Goal: Task Accomplishment & Management: Use online tool/utility

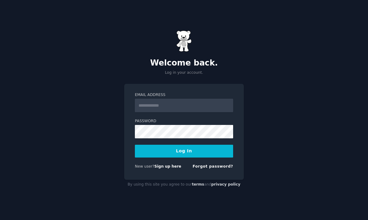
click at [172, 103] on input "Email Address" at bounding box center [184, 105] width 98 height 13
type input "**********"
click at [135, 145] on button "Log In" at bounding box center [184, 151] width 98 height 13
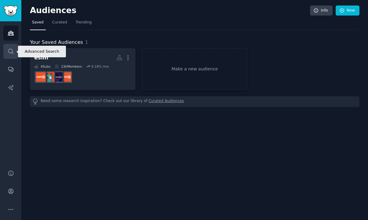
click at [9, 52] on icon "Sidebar" at bounding box center [10, 51] width 5 height 5
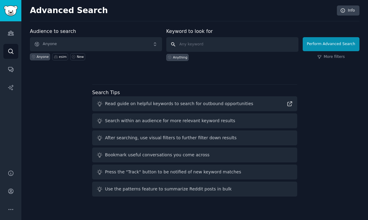
click at [194, 42] on input "text" at bounding box center [232, 44] width 132 height 15
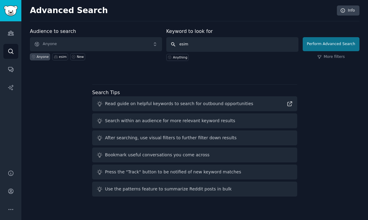
type input "esim"
click at [345, 42] on button "Perform Advanced Search" at bounding box center [330, 44] width 57 height 14
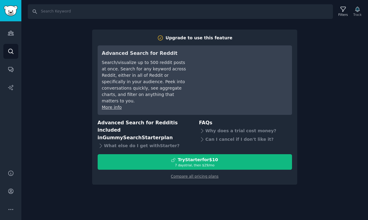
click at [347, 50] on div "Search Filters Track Upgrade to use this feature Advanced Search for Reddit Sea…" at bounding box center [194, 110] width 346 height 220
click at [13, 47] on link "Search" at bounding box center [10, 51] width 15 height 15
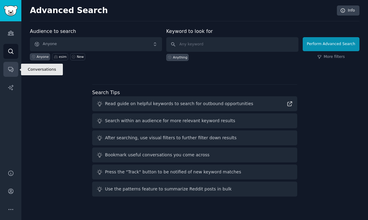
click at [9, 70] on icon "Sidebar" at bounding box center [10, 69] width 5 height 5
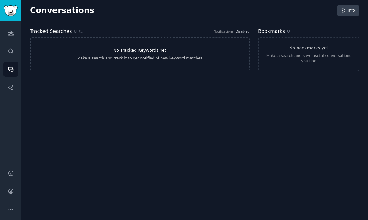
click at [194, 59] on link "No Tracked Keywords Yet Make a search and track it to get notified of new keywo…" at bounding box center [139, 54] width 219 height 34
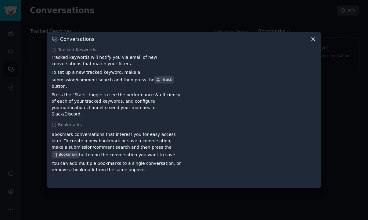
click at [314, 42] on icon at bounding box center [313, 39] width 6 height 6
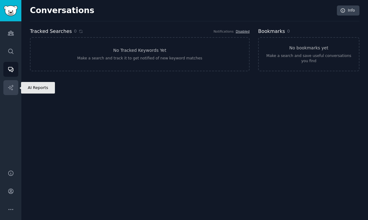
click at [8, 86] on icon "Sidebar" at bounding box center [11, 87] width 6 height 6
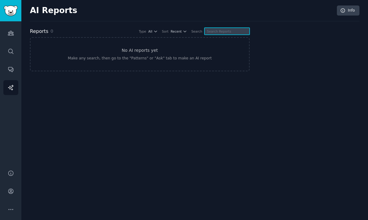
click at [227, 33] on input "text" at bounding box center [226, 31] width 45 height 7
click at [209, 73] on div "AI Reports Info Reports 0 Type All Sort Recent Search No AI reports yet Make an…" at bounding box center [194, 42] width 329 height 67
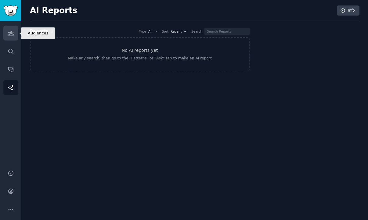
click at [13, 31] on icon "Sidebar" at bounding box center [11, 33] width 6 height 6
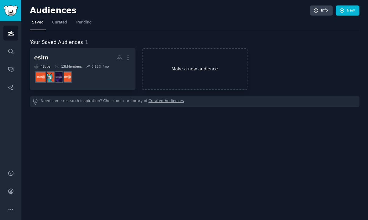
click at [172, 79] on link "Make a new audience" at bounding box center [194, 69] width 105 height 42
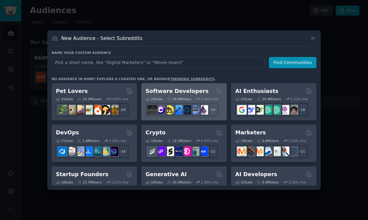
click at [171, 92] on h2 "Software Developers" at bounding box center [176, 91] width 63 height 8
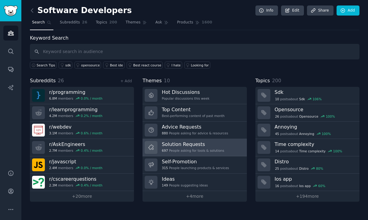
click at [200, 153] on div "Solution Requests 697 People asking for tools & solutions" at bounding box center [193, 147] width 62 height 13
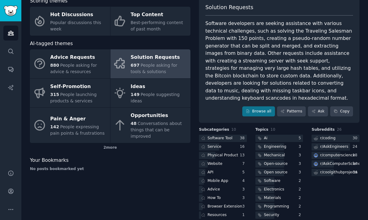
scroll to position [37, 0]
click at [227, 135] on div "Software Tool" at bounding box center [219, 137] width 25 height 5
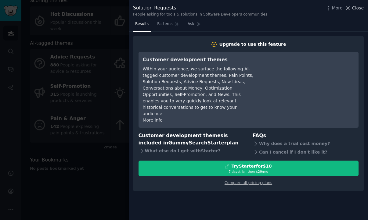
click at [352, 9] on button "Close" at bounding box center [353, 8] width 19 height 6
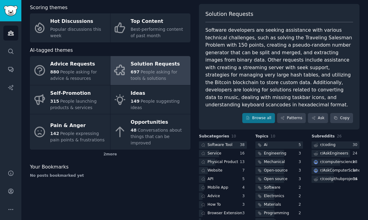
scroll to position [37, 0]
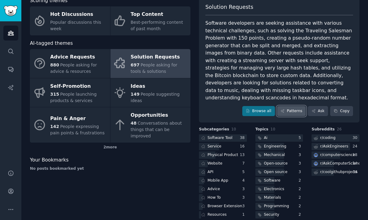
click at [298, 106] on link "Patterns" at bounding box center [291, 111] width 29 height 10
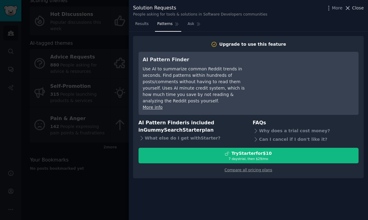
click at [353, 7] on button "Close" at bounding box center [353, 8] width 19 height 6
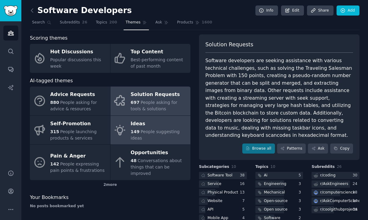
click at [143, 128] on div "Ideas" at bounding box center [158, 124] width 57 height 10
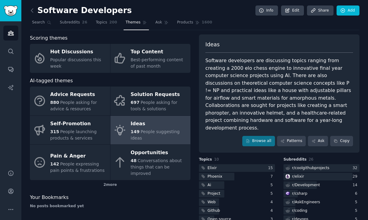
scroll to position [30, 0]
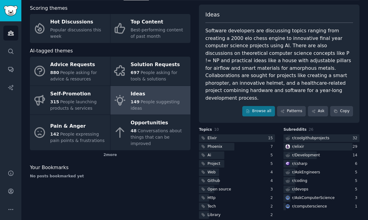
click at [144, 128] on span "Conversations about things that can be improved" at bounding box center [155, 137] width 51 height 18
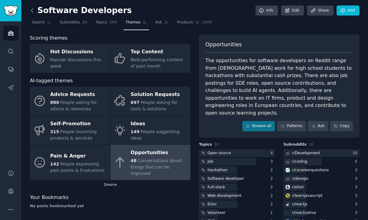
click at [33, 8] on icon at bounding box center [32, 10] width 6 height 6
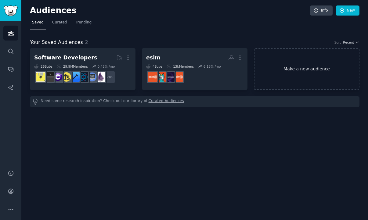
click at [319, 78] on link "Make a new audience" at bounding box center [306, 69] width 105 height 42
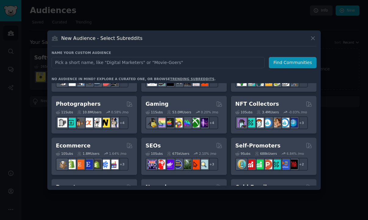
scroll to position [110, 0]
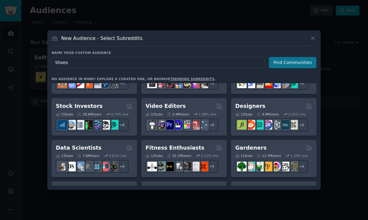
type input "Shoes"
click at [288, 59] on button "Find Communities" at bounding box center [292, 62] width 48 height 11
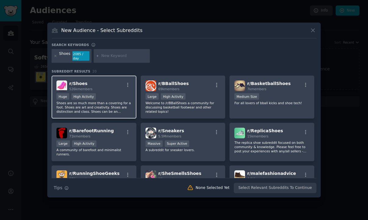
click at [96, 83] on div "r/ Shoes 526k members" at bounding box center [93, 85] width 75 height 11
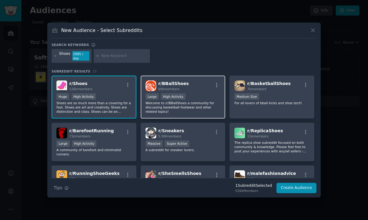
click at [203, 93] on div ">= 80th percentile for submissions / day Large High Activity" at bounding box center [182, 97] width 75 height 8
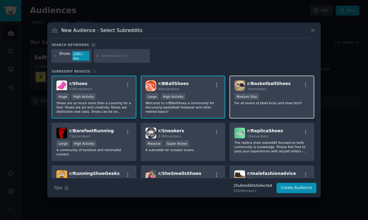
click at [272, 96] on div "1000 - 10,000 members Medium Size" at bounding box center [271, 97] width 75 height 8
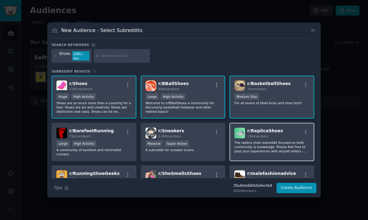
click at [276, 132] on div "r/ ReplicaShoes 15k members" at bounding box center [271, 133] width 75 height 11
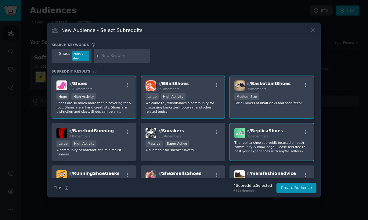
click at [281, 132] on div "r/ ReplicaShoes 15k members" at bounding box center [271, 133] width 75 height 11
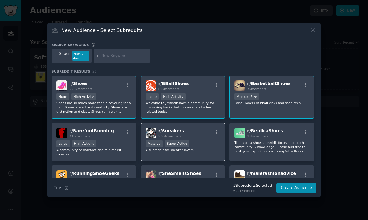
click at [204, 140] on div "Massive Super Active" at bounding box center [182, 144] width 75 height 8
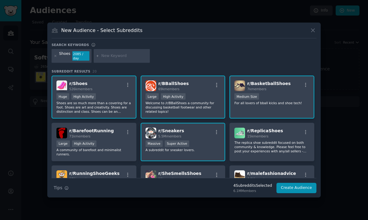
scroll to position [30, 0]
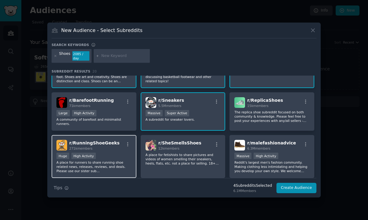
click at [124, 153] on div "Huge High Activity" at bounding box center [93, 157] width 75 height 8
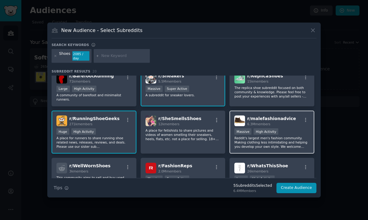
scroll to position [61, 0]
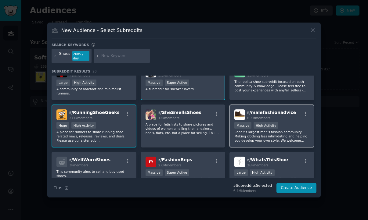
click at [289, 111] on div "r/ malefashionadvice 6.3M members" at bounding box center [271, 114] width 75 height 11
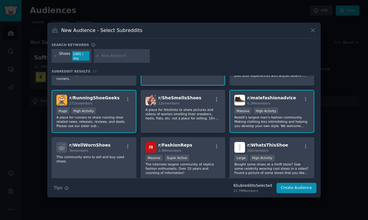
scroll to position [91, 0]
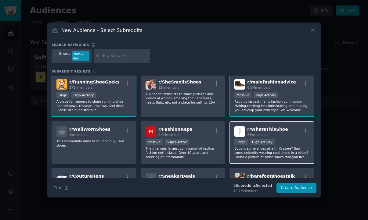
click at [289, 126] on div "r/ WhatsThisShoe 26k members" at bounding box center [271, 131] width 75 height 11
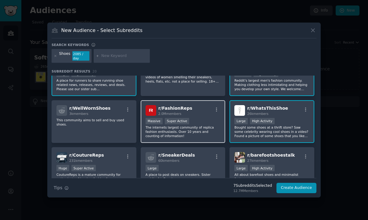
scroll to position [122, 0]
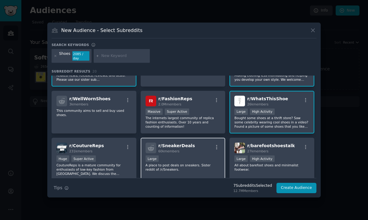
click at [203, 150] on div "r/ SneakerDeals 60k members Large A place to post deals on sneakers. Sister red…" at bounding box center [182, 159] width 85 height 43
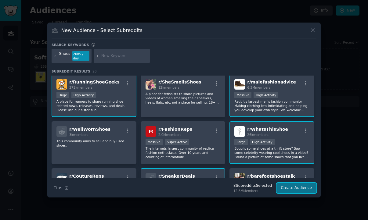
click at [290, 187] on button "Create Audience" at bounding box center [296, 188] width 40 height 10
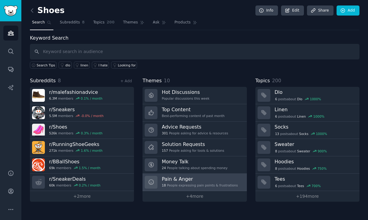
click at [209, 177] on h3 "Pain & Anger" at bounding box center [200, 179] width 76 height 6
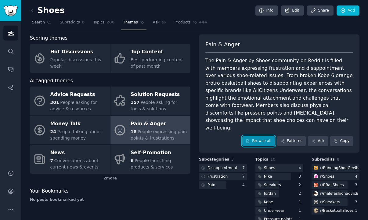
click at [266, 136] on link "Browse all" at bounding box center [258, 141] width 33 height 10
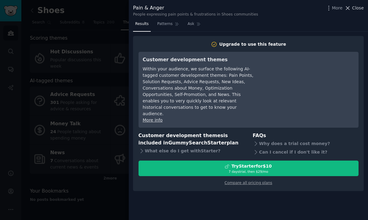
click at [350, 10] on icon at bounding box center [347, 8] width 6 height 6
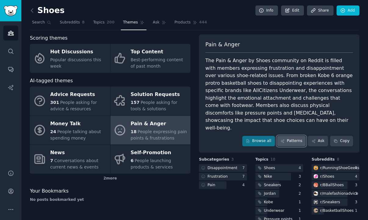
click at [284, 139] on icon at bounding box center [282, 141] width 4 height 4
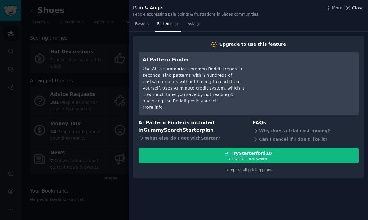
click at [347, 9] on icon at bounding box center [347, 7] width 3 height 3
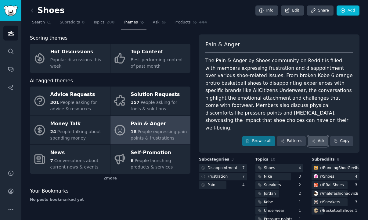
click at [320, 136] on link "Ask" at bounding box center [317, 141] width 20 height 10
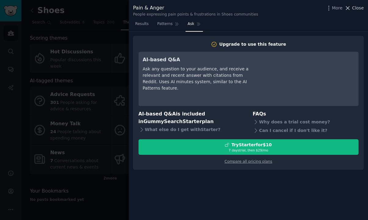
click at [350, 9] on icon at bounding box center [347, 8] width 6 height 6
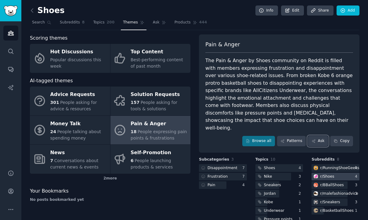
scroll to position [30, 0]
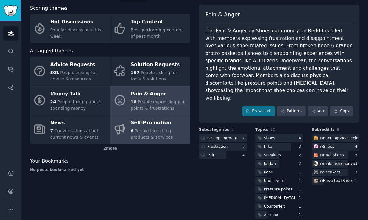
click at [164, 125] on div "Self-Promotion" at bounding box center [158, 123] width 57 height 10
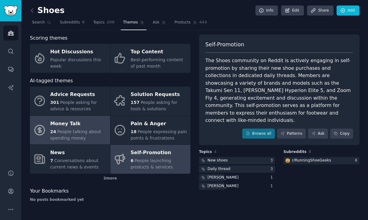
click at [77, 126] on div "Money Talk" at bounding box center [78, 124] width 57 height 10
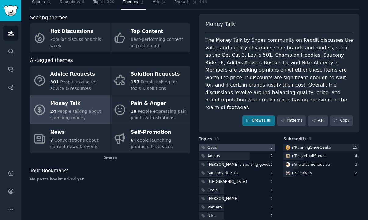
scroll to position [30, 0]
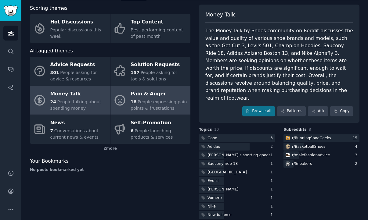
click at [171, 103] on span "People expressing pain points & frustrations" at bounding box center [158, 104] width 56 height 11
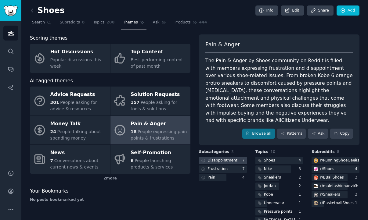
click at [237, 157] on div at bounding box center [223, 161] width 48 height 8
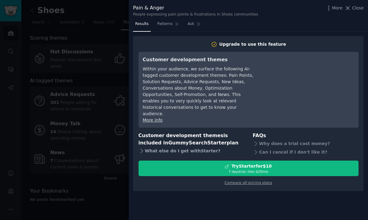
click at [141, 148] on icon at bounding box center [141, 151] width 6 height 6
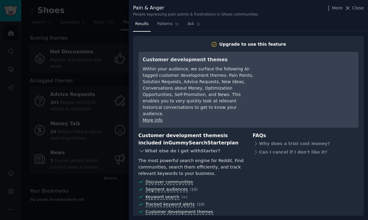
click at [143, 148] on icon at bounding box center [141, 151] width 6 height 6
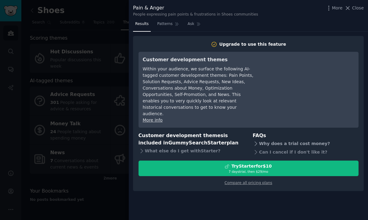
click at [253, 140] on icon at bounding box center [255, 143] width 6 height 6
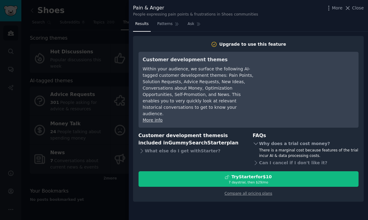
click at [253, 140] on icon at bounding box center [255, 143] width 6 height 6
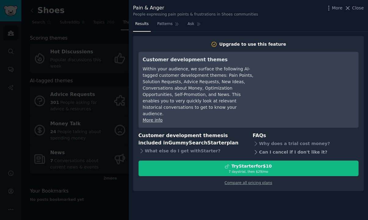
click at [254, 135] on div "FAQs Why does a trial cost money? Can I cancel if I don't like it?" at bounding box center [305, 144] width 106 height 25
click at [255, 149] on icon at bounding box center [255, 152] width 6 height 6
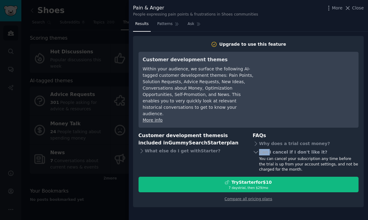
click at [255, 149] on icon at bounding box center [255, 152] width 6 height 6
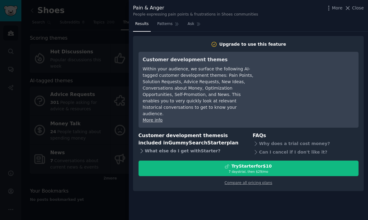
click at [236, 147] on div "What else do I get with Starter ?" at bounding box center [191, 151] width 106 height 9
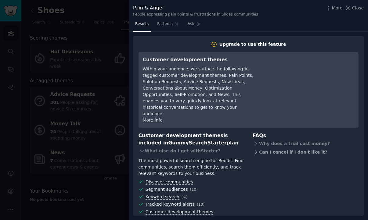
click at [256, 149] on icon at bounding box center [255, 152] width 6 height 6
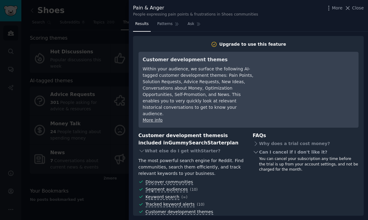
click at [256, 149] on icon at bounding box center [255, 152] width 6 height 6
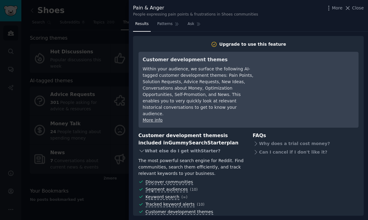
click at [144, 148] on icon at bounding box center [141, 151] width 6 height 6
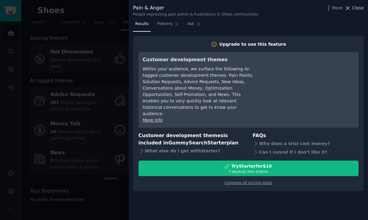
click at [363, 8] on span "Close" at bounding box center [358, 8] width 12 height 6
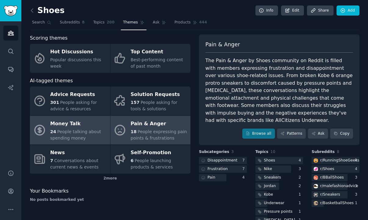
click at [68, 129] on span "People talking about spending money" at bounding box center [75, 134] width 51 height 11
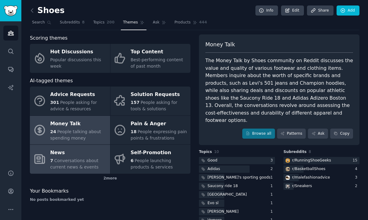
click at [87, 154] on div "News" at bounding box center [78, 153] width 57 height 10
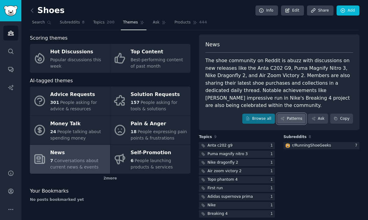
click at [288, 114] on link "Patterns" at bounding box center [291, 119] width 29 height 10
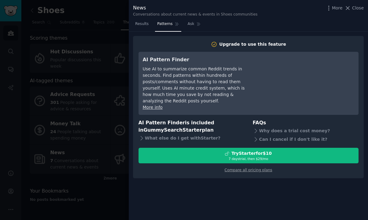
click at [112, 52] on div at bounding box center [184, 110] width 368 height 220
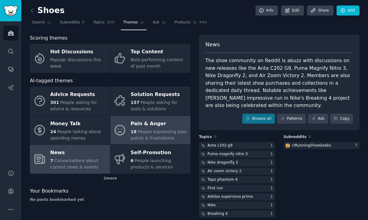
click at [129, 128] on link "Pain & Anger 18 People expressing pain points & frustrations" at bounding box center [150, 130] width 80 height 29
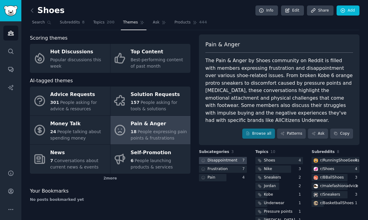
click at [237, 157] on div at bounding box center [223, 161] width 48 height 8
